Goal: Task Accomplishment & Management: Manage account settings

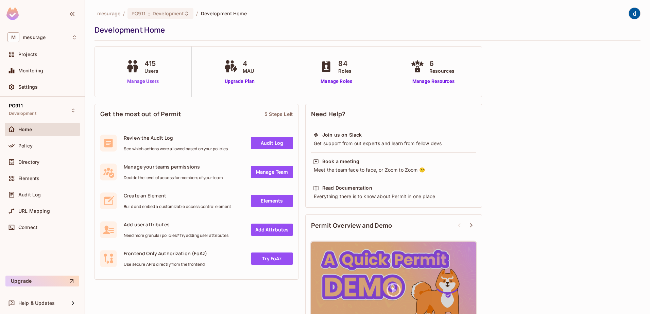
click at [134, 82] on link "Manage Users" at bounding box center [143, 81] width 38 height 7
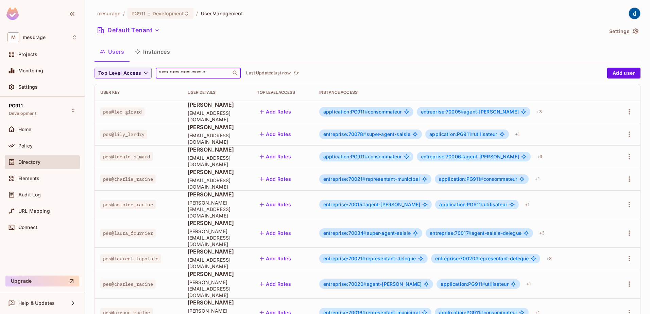
click at [217, 70] on input "text" at bounding box center [193, 73] width 71 height 7
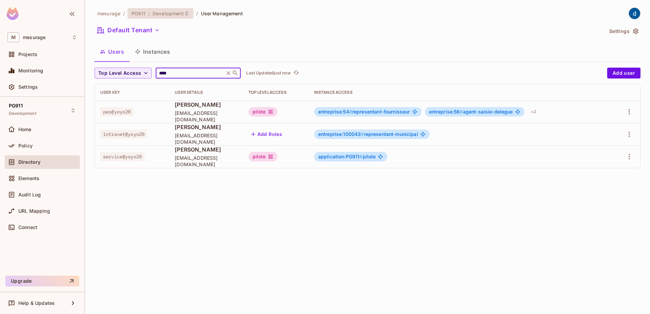
type input "****"
click at [168, 13] on span "Development" at bounding box center [168, 13] width 31 height 6
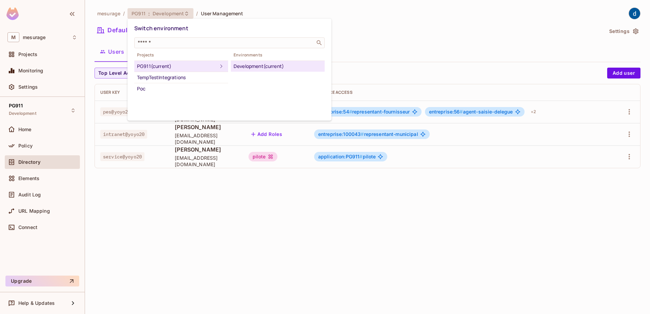
click at [164, 70] on div "PG911 (current)" at bounding box center [177, 66] width 80 height 8
click at [267, 66] on div "Development (current)" at bounding box center [278, 66] width 88 height 8
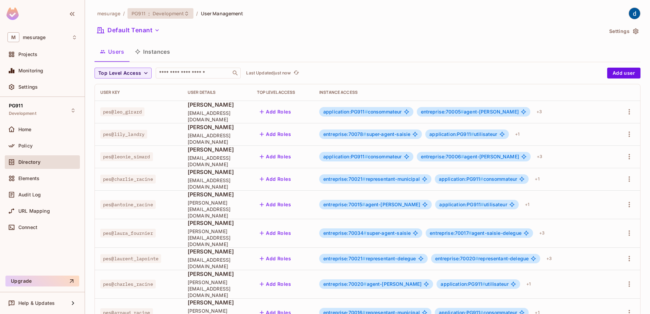
click at [171, 10] on span "Development" at bounding box center [168, 13] width 31 height 6
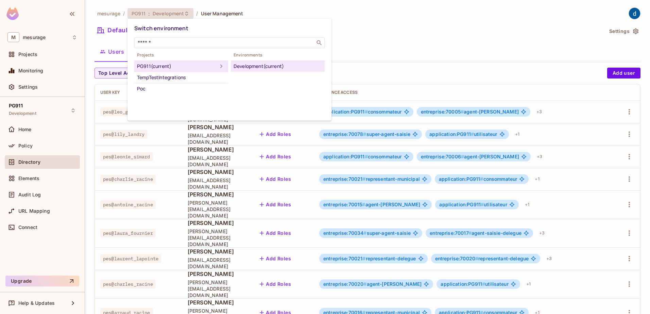
click at [305, 66] on div "Development (current)" at bounding box center [278, 66] width 88 height 8
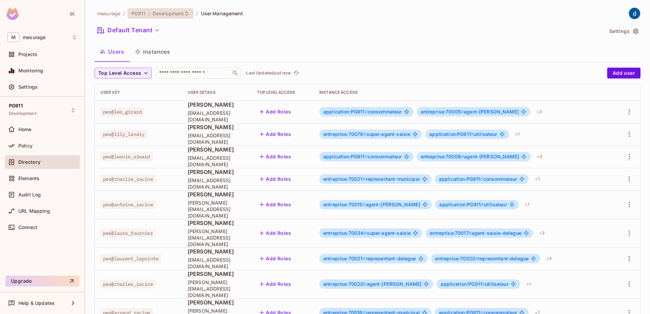
click at [184, 13] on icon at bounding box center [186, 13] width 5 height 5
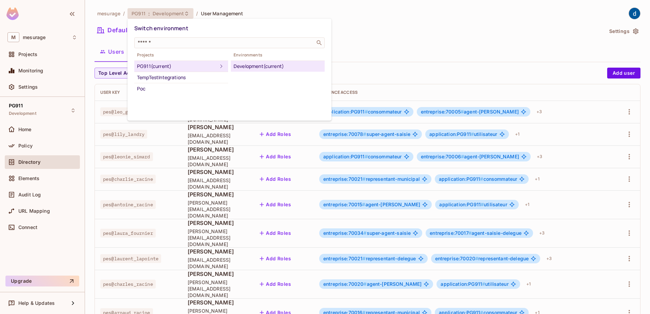
click at [323, 72] on div "Projects PG911 (current) TempTestIntegrations Poc Environments Development (cur…" at bounding box center [229, 72] width 190 height 43
click at [322, 73] on div "Projects PG911 (current) TempTestIntegrations Poc Environments Development (cur…" at bounding box center [229, 72] width 190 height 43
click at [322, 74] on div "Projects PG911 (current) TempTestIntegrations Poc Environments Development (cur…" at bounding box center [229, 72] width 190 height 43
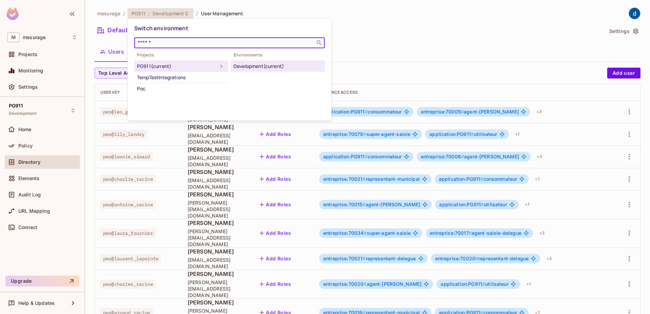
click at [213, 45] on input "text" at bounding box center [224, 42] width 177 height 7
click at [430, 62] on div at bounding box center [325, 157] width 650 height 314
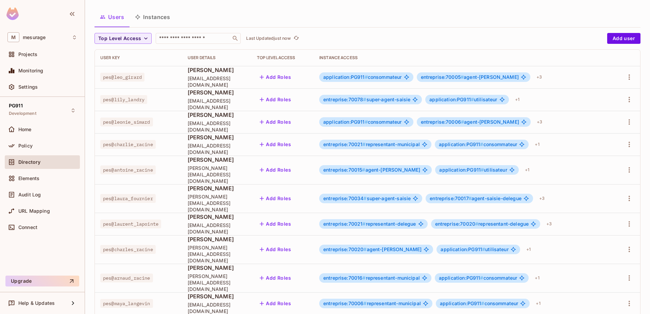
scroll to position [34, 0]
click at [188, 39] on input "text" at bounding box center [193, 39] width 71 height 7
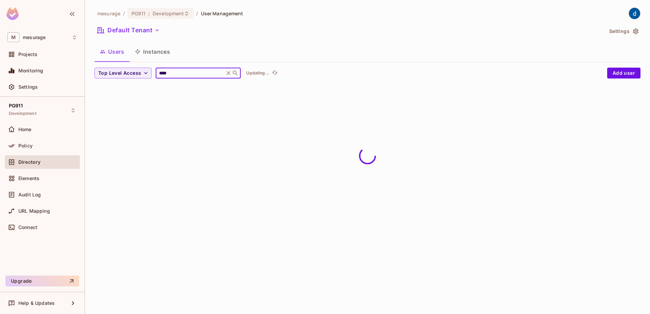
scroll to position [0, 0]
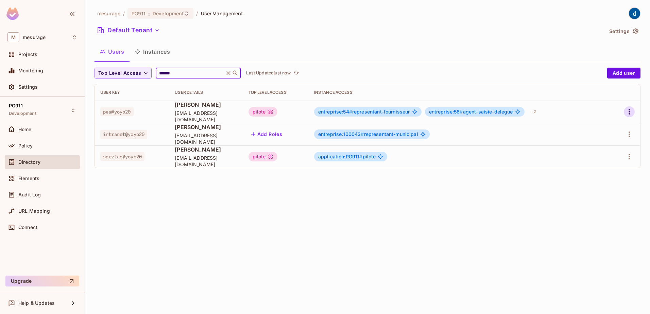
type input "******"
click at [630, 114] on icon "button" at bounding box center [630, 112] width 8 height 8
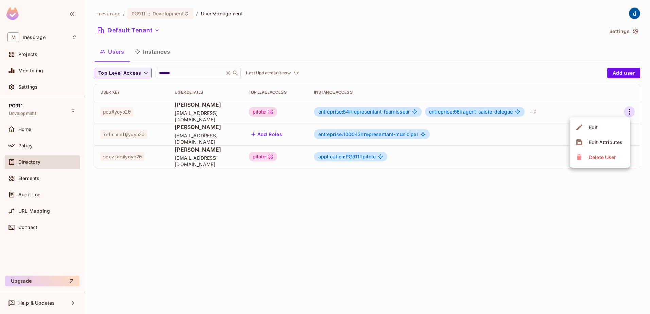
click at [610, 133] on li "Edit" at bounding box center [600, 127] width 60 height 15
click at [631, 110] on icon "button" at bounding box center [630, 112] width 8 height 8
click at [582, 126] on icon at bounding box center [580, 127] width 8 height 8
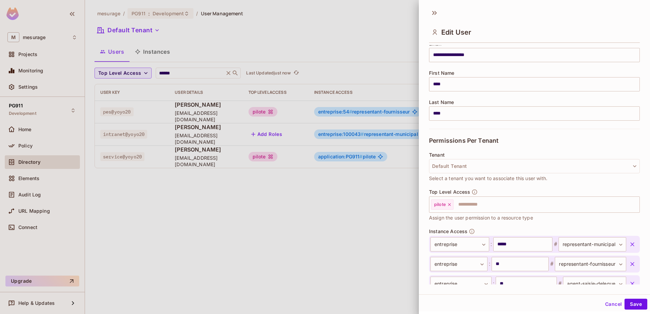
scroll to position [127, 0]
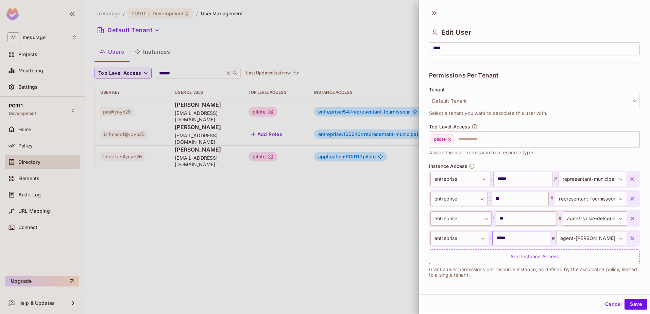
click at [513, 242] on input "*****" at bounding box center [522, 238] width 58 height 14
click at [265, 16] on div at bounding box center [325, 157] width 650 height 314
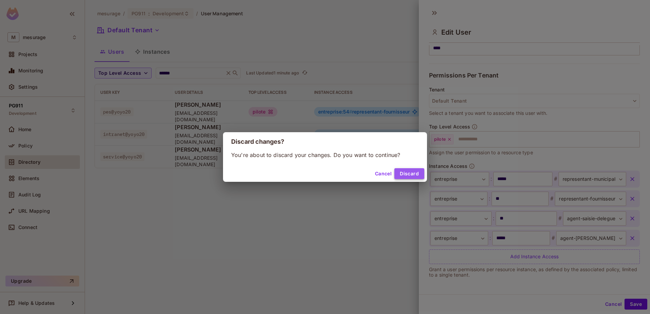
click at [401, 174] on button "Discard" at bounding box center [410, 173] width 30 height 11
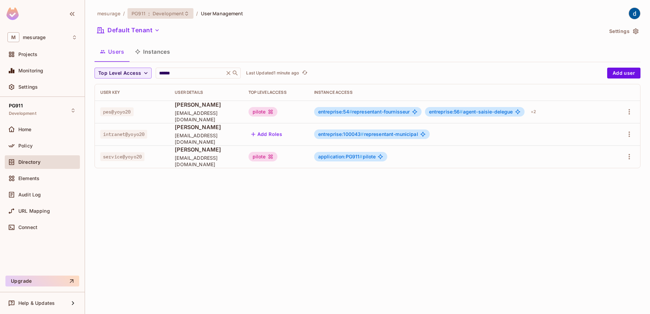
click at [149, 15] on span ":" at bounding box center [149, 13] width 2 height 5
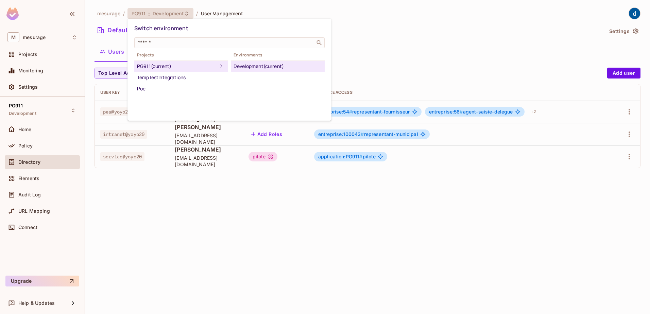
click at [194, 68] on div "PG911 (current)" at bounding box center [177, 66] width 80 height 8
click at [218, 68] on icon at bounding box center [221, 66] width 8 height 8
click at [229, 90] on div "Projects PG911 (current) TempTestIntegrations Poc Environments Development (cur…" at bounding box center [229, 72] width 190 height 43
click at [377, 50] on div at bounding box center [325, 157] width 650 height 314
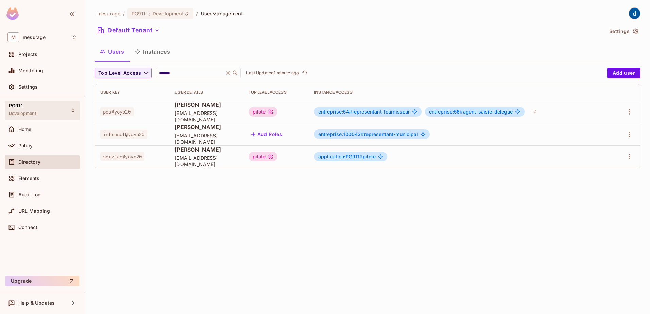
click at [35, 109] on div "PG911 Development" at bounding box center [23, 110] width 28 height 15
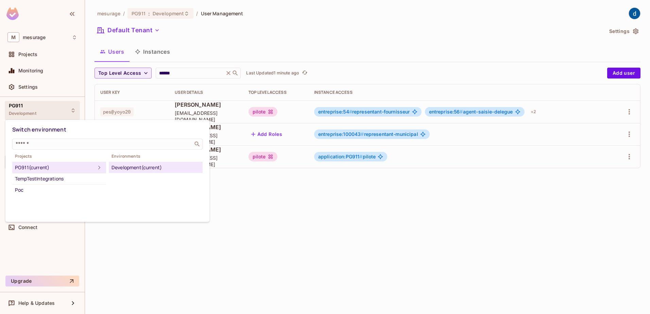
click at [55, 169] on div "PG911 (current)" at bounding box center [55, 168] width 80 height 8
click at [98, 166] on icon at bounding box center [99, 168] width 8 height 8
click at [96, 145] on input "text" at bounding box center [102, 144] width 177 height 7
click at [48, 55] on div at bounding box center [325, 157] width 650 height 314
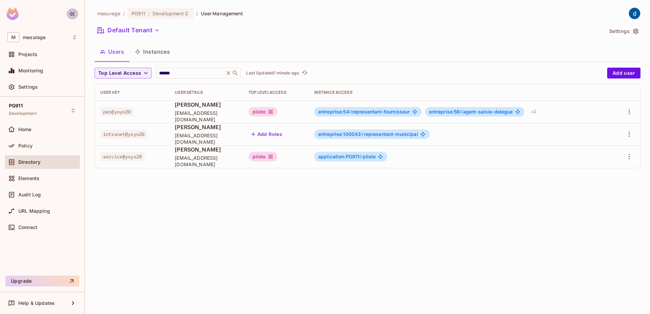
click at [74, 14] on icon "button" at bounding box center [72, 14] width 8 height 8
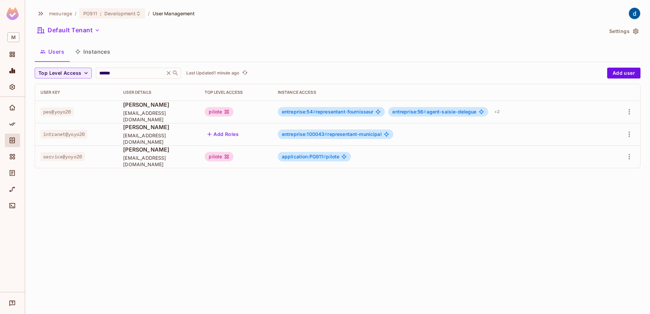
click at [8, 9] on img at bounding box center [12, 13] width 12 height 13
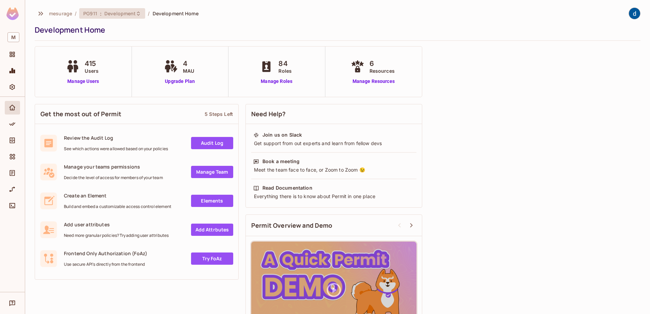
click at [137, 13] on icon at bounding box center [138, 13] width 3 height 4
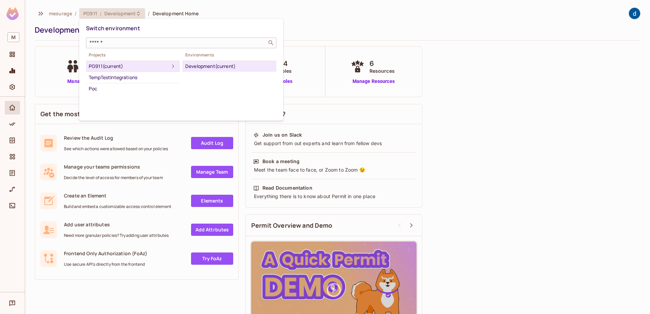
click at [128, 47] on div "​" at bounding box center [181, 42] width 190 height 11
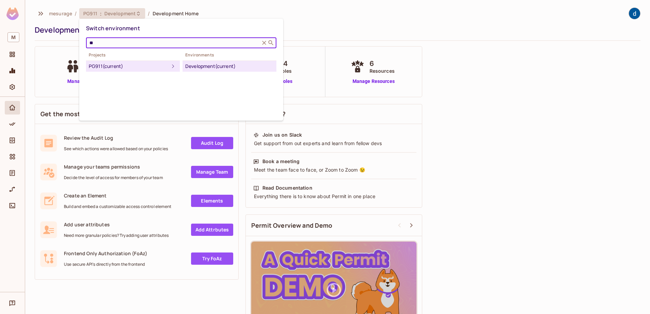
type input "*"
type input "****"
click at [111, 74] on div "TempTestIntegrations" at bounding box center [133, 77] width 88 height 8
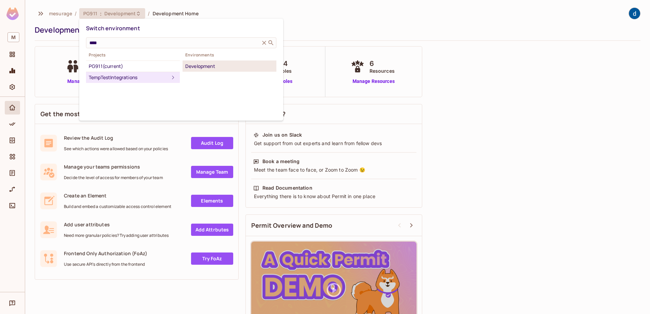
click at [212, 67] on div "Development" at bounding box center [229, 66] width 88 height 8
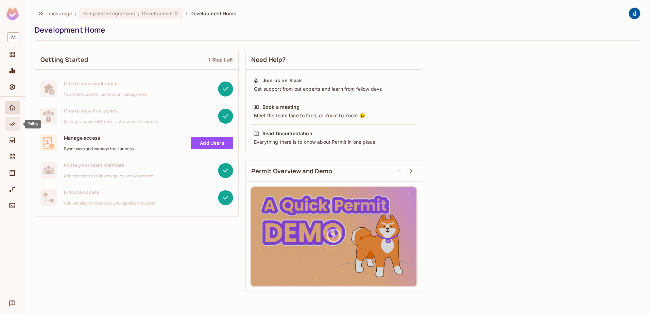
click at [16, 124] on span "Policy" at bounding box center [12, 124] width 8 height 8
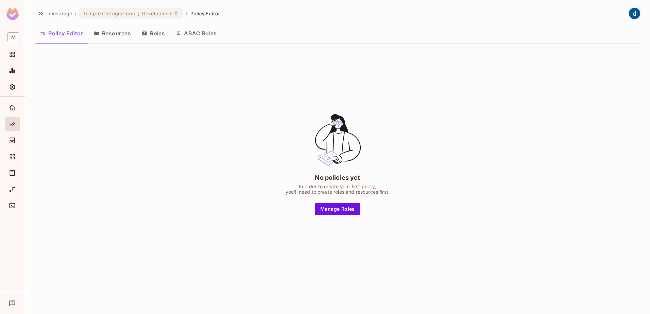
click at [93, 27] on button "Resources" at bounding box center [112, 33] width 48 height 17
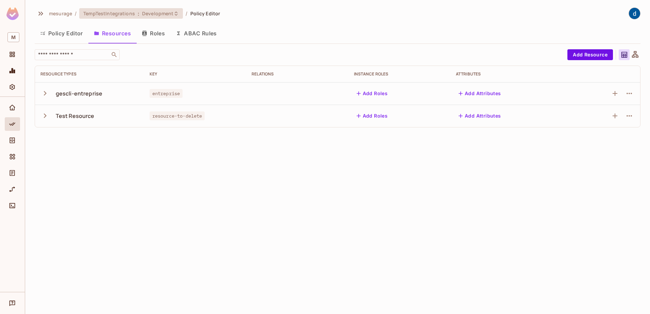
click at [100, 12] on span "TempTestIntegrations" at bounding box center [109, 13] width 52 height 6
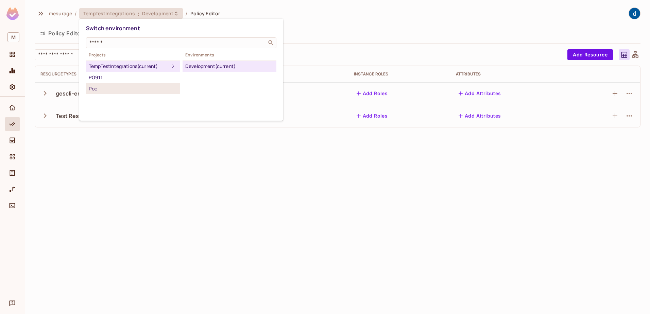
click at [105, 86] on div "Poc" at bounding box center [133, 89] width 88 height 8
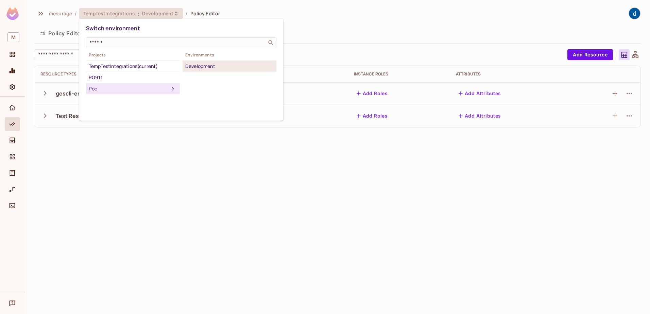
click at [220, 64] on div "Development" at bounding box center [229, 66] width 88 height 8
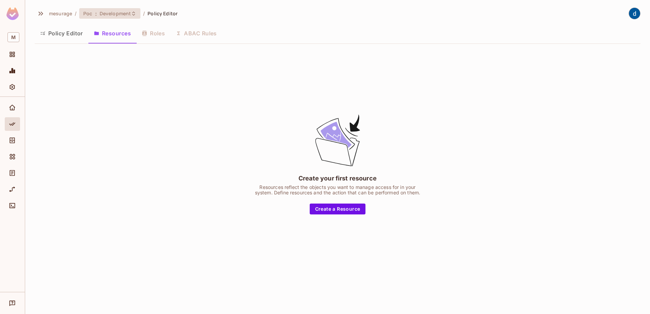
click at [117, 13] on span "Development" at bounding box center [115, 13] width 31 height 6
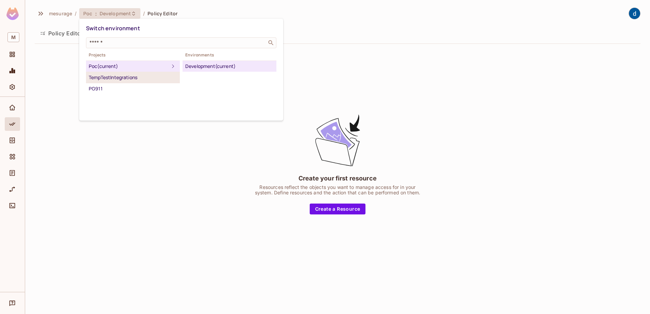
click at [96, 76] on div "TempTestIntegrations" at bounding box center [133, 77] width 88 height 8
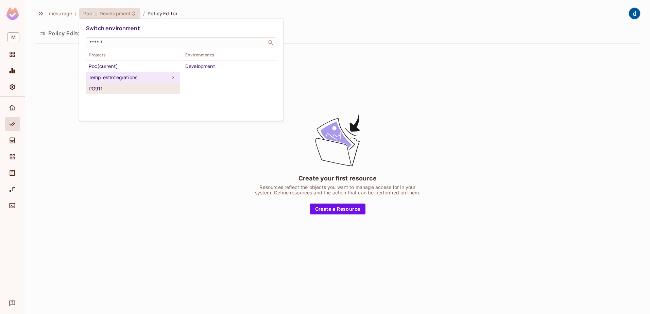
click at [95, 85] on div "PG911" at bounding box center [133, 89] width 88 height 8
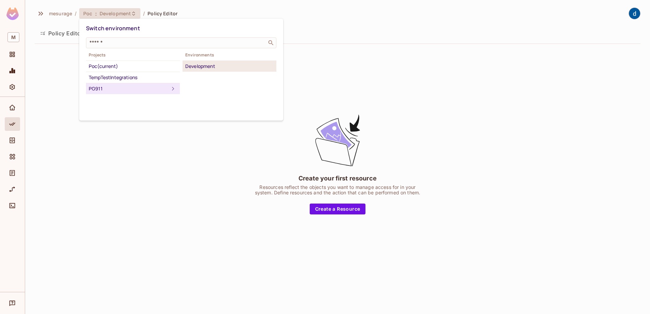
click at [263, 67] on div "Development" at bounding box center [229, 66] width 88 height 8
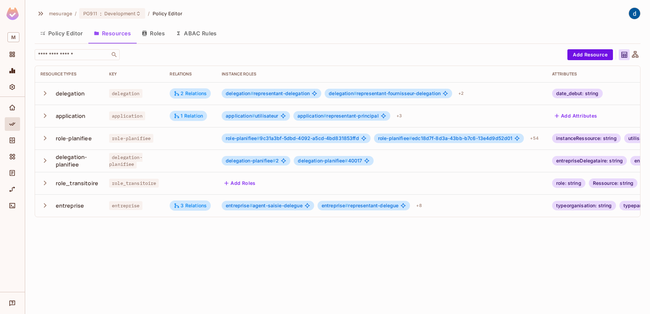
click at [4, 113] on div at bounding box center [12, 194] width 25 height 195
click at [7, 111] on div "Home" at bounding box center [13, 108] width 12 height 8
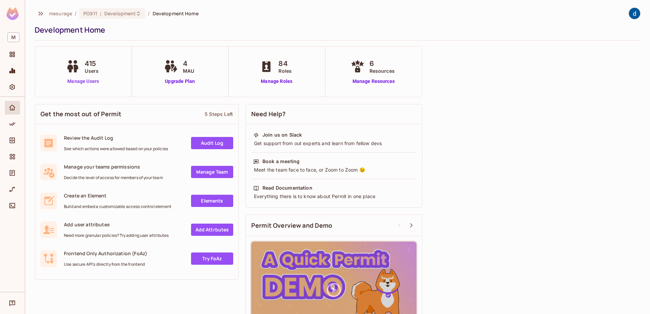
click at [95, 82] on link "Manage Users" at bounding box center [83, 81] width 38 height 7
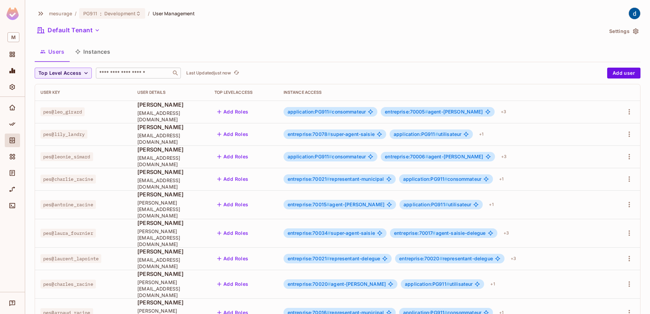
click at [153, 68] on div "​" at bounding box center [138, 73] width 85 height 11
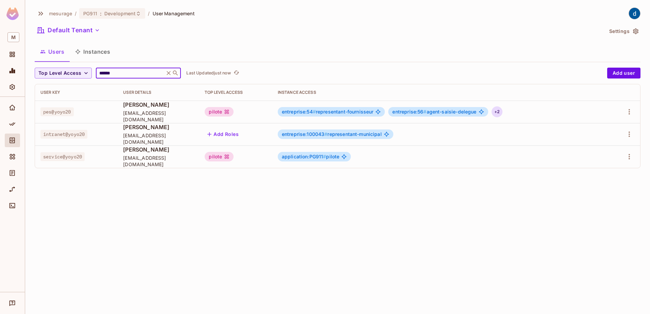
type input "******"
click at [503, 109] on div "+ 2" at bounding box center [497, 111] width 11 height 11
